Goal: Task Accomplishment & Management: Manage account settings

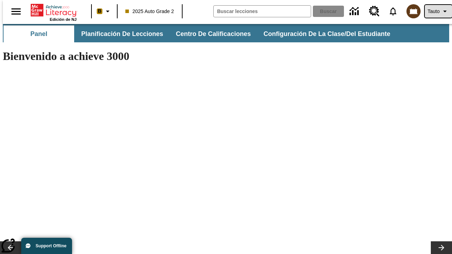
click at [435, 11] on span "Tauto" at bounding box center [434, 11] width 12 height 7
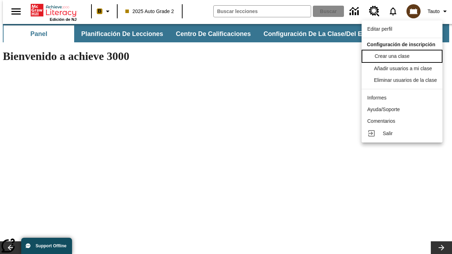
click at [404, 55] on span "Crear una clase" at bounding box center [392, 56] width 35 height 6
click at [404, 69] on span "Añadir usuarios a mi clase" at bounding box center [404, 68] width 58 height 6
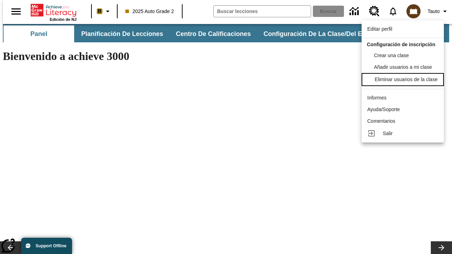
click at [404, 83] on div "Eliminar usuarios de la clase" at bounding box center [406, 79] width 63 height 7
